Goal: Entertainment & Leisure: Consume media (video, audio)

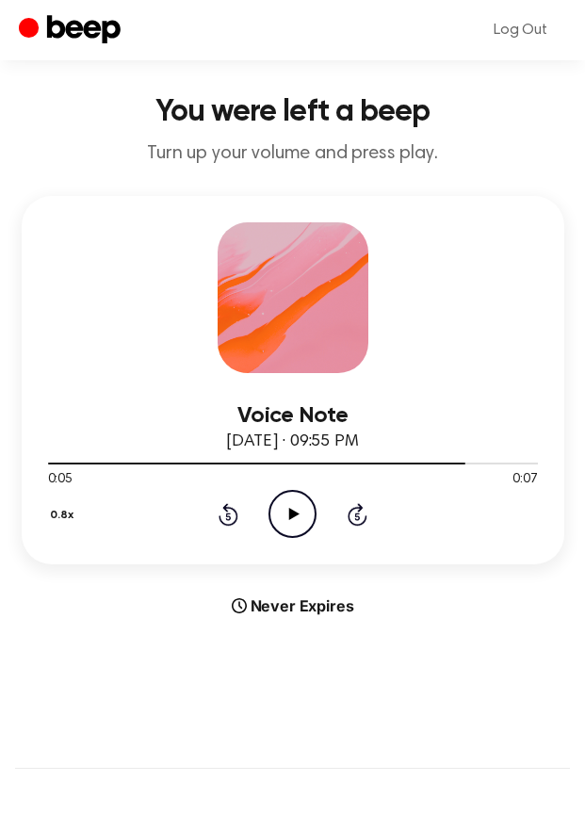
click at [294, 529] on icon "Play Audio" at bounding box center [293, 514] width 48 height 48
click at [233, 514] on icon "Rewind 5 seconds" at bounding box center [228, 514] width 21 height 25
click at [307, 512] on icon "Play Audio" at bounding box center [293, 514] width 48 height 48
click at [307, 512] on icon "Pause Audio" at bounding box center [293, 514] width 48 height 48
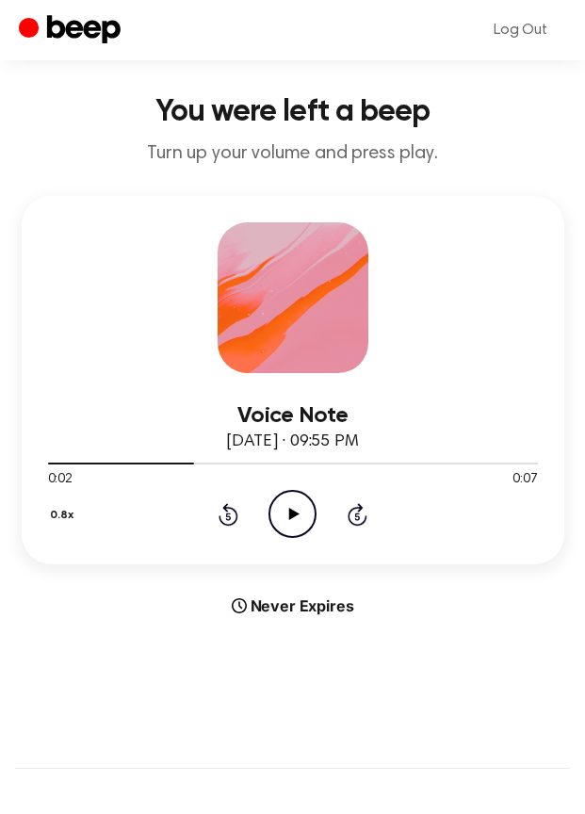
click at [62, 516] on button "0.8x" at bounding box center [64, 515] width 33 height 32
click at [73, 619] on li "1.0x" at bounding box center [85, 633] width 75 height 38
click at [301, 511] on icon "Play Audio" at bounding box center [293, 514] width 48 height 48
click at [232, 513] on icon "Rewind 5 seconds" at bounding box center [228, 514] width 21 height 25
click at [275, 519] on icon "Pause Audio" at bounding box center [293, 514] width 48 height 48
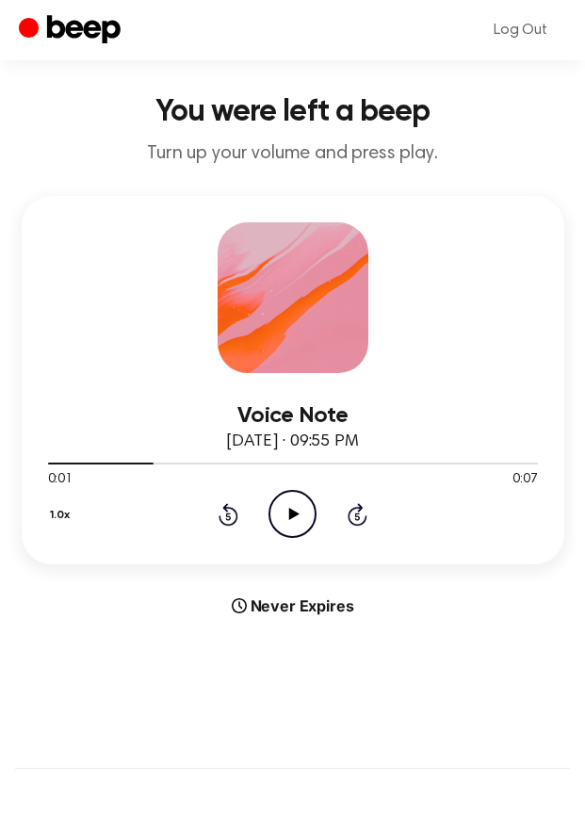
click at [233, 520] on icon "Rewind 5 seconds" at bounding box center [228, 514] width 21 height 25
click at [294, 519] on icon "Play Audio" at bounding box center [293, 514] width 48 height 48
click at [294, 519] on icon at bounding box center [292, 514] width 8 height 12
click at [223, 518] on icon "Rewind 5 seconds" at bounding box center [228, 514] width 21 height 25
click at [270, 518] on circle at bounding box center [293, 514] width 46 height 46
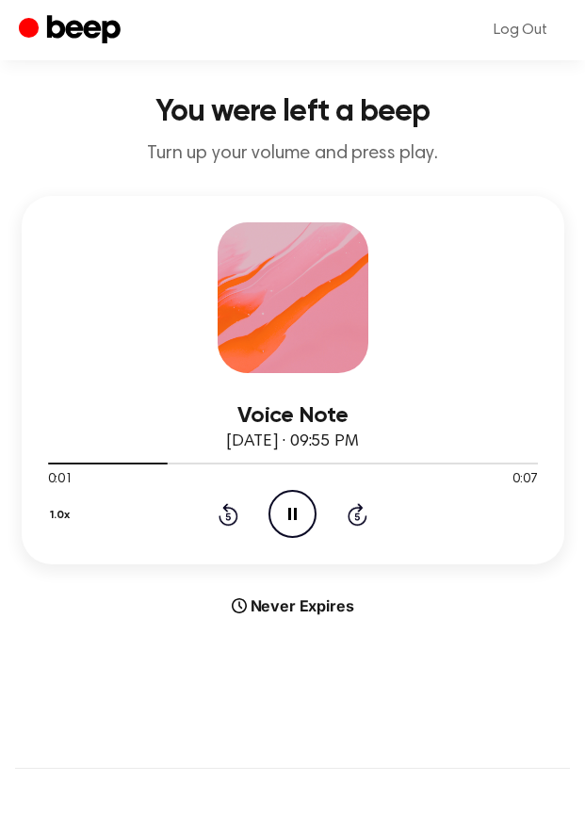
click at [281, 517] on icon "Pause Audio" at bounding box center [293, 514] width 48 height 48
click at [281, 517] on icon "Play Audio" at bounding box center [293, 514] width 48 height 48
click at [281, 517] on icon "Pause Audio" at bounding box center [293, 514] width 48 height 48
click at [281, 517] on icon "Play Audio" at bounding box center [293, 514] width 48 height 48
click at [281, 517] on icon "Pause Audio" at bounding box center [293, 514] width 48 height 48
